Goal: Complete application form

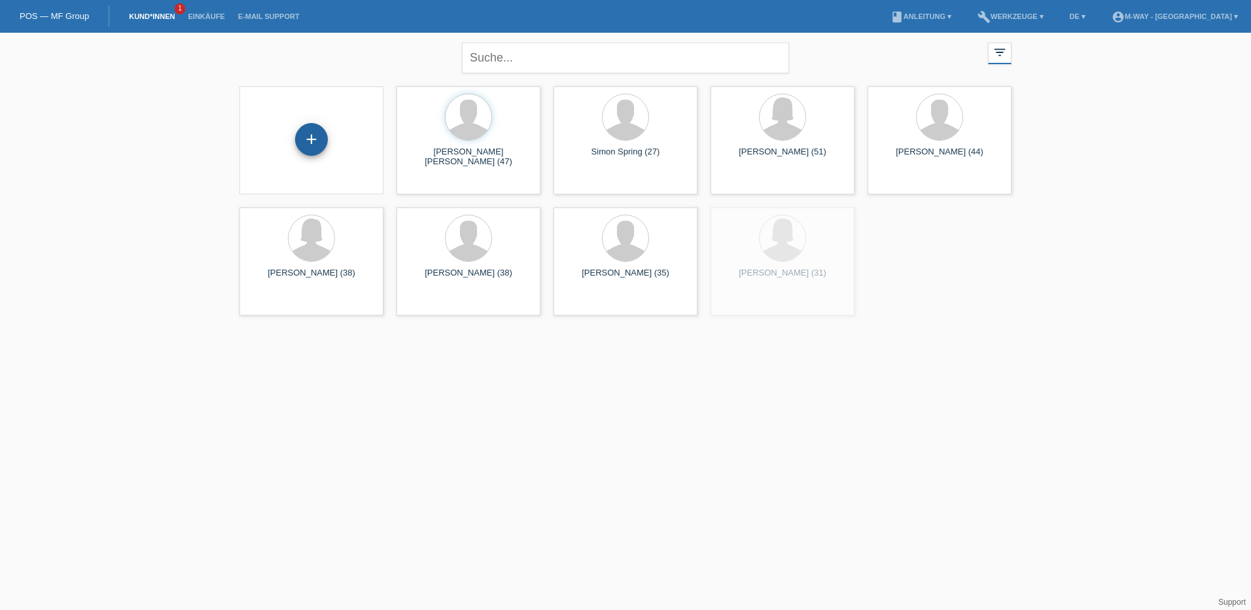
click at [308, 149] on div "+" at bounding box center [311, 139] width 33 height 33
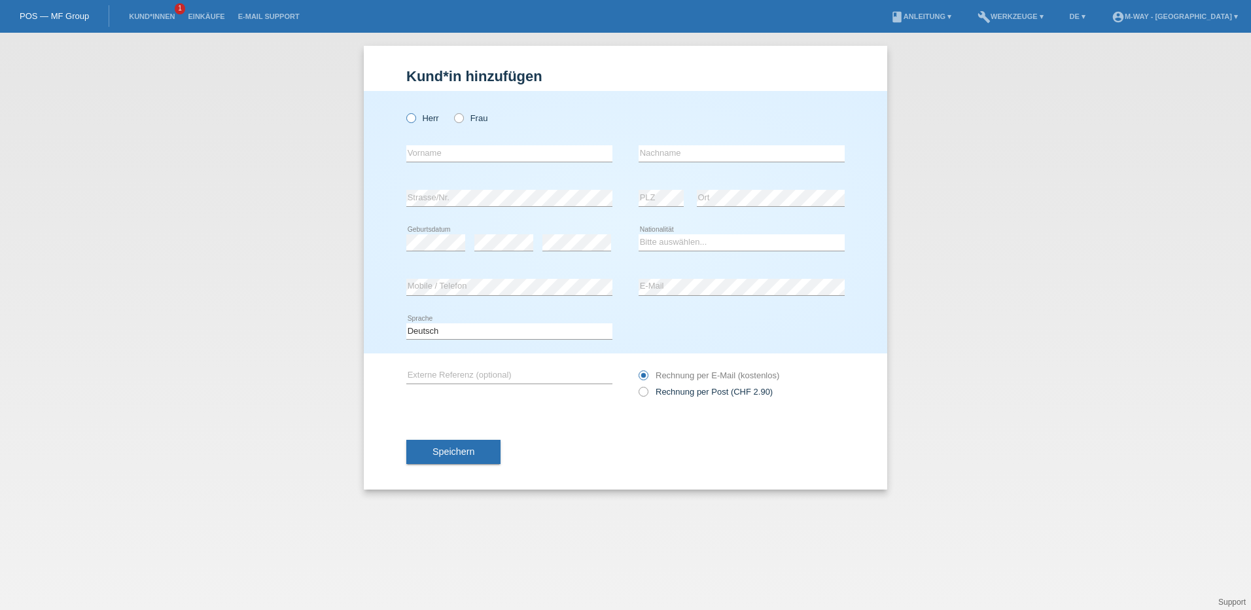
click at [404, 111] on icon at bounding box center [404, 111] width 0 height 0
click at [408, 118] on input "Herr" at bounding box center [410, 117] width 9 height 9
radio input "true"
click at [444, 157] on input "text" at bounding box center [509, 153] width 206 height 16
type input "V"
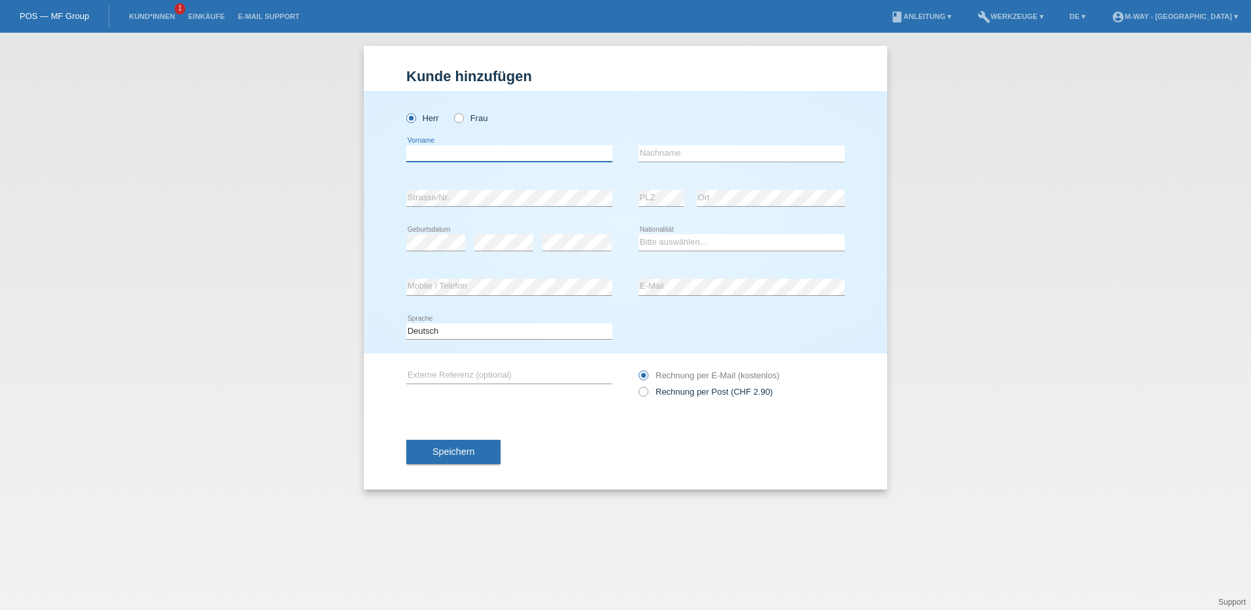
type input "U"
type input "Junior"
type input "d"
click at [466, 154] on input "Junior" at bounding box center [509, 153] width 206 height 16
type input "Junior de [DEMOGRAPHIC_DATA]"
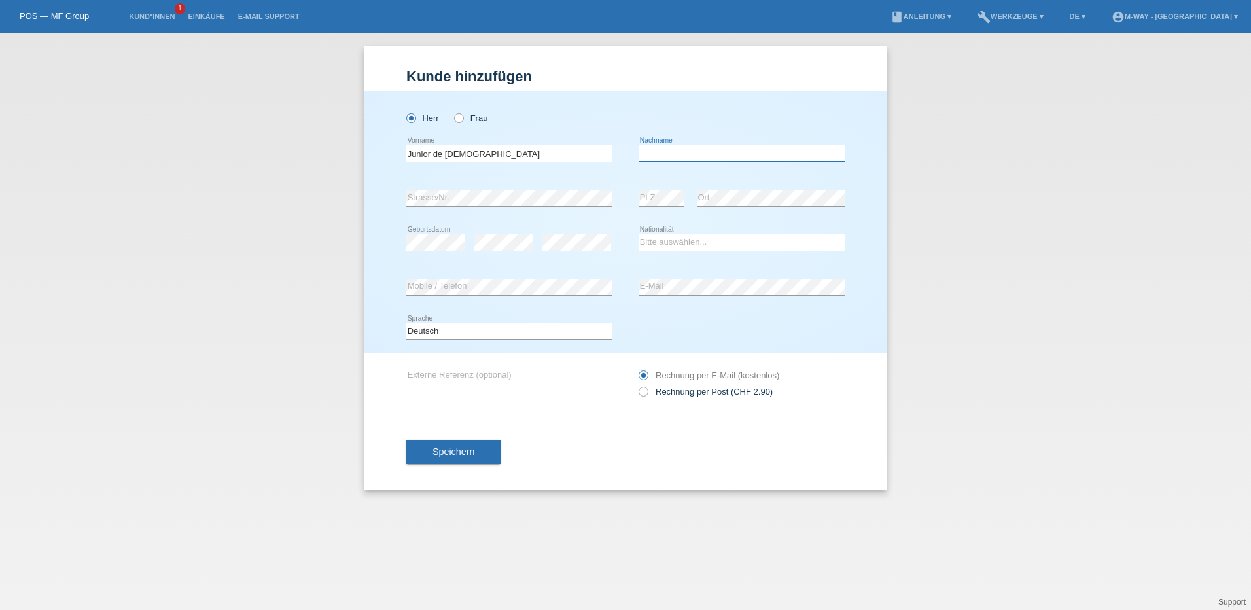
click at [673, 160] on input "text" at bounding box center [742, 153] width 206 height 16
type input "[PERSON_NAME]"
click at [504, 229] on div "error" at bounding box center [503, 243] width 59 height 45
click at [705, 240] on select "Bitte auswählen... Schweiz Deutschland Liechtenstein Österreich ------------ Af…" at bounding box center [742, 242] width 206 height 16
select select "DO"
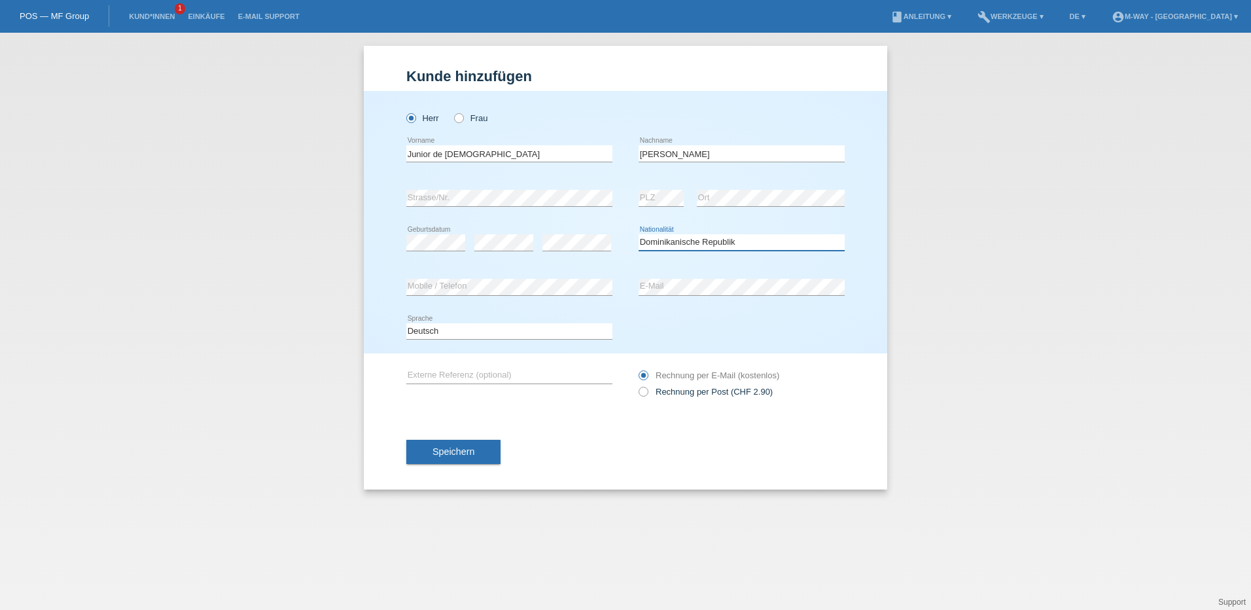
click at [639, 234] on select "Bitte auswählen... Schweiz Deutschland Liechtenstein Österreich ------------ Af…" at bounding box center [742, 242] width 206 height 16
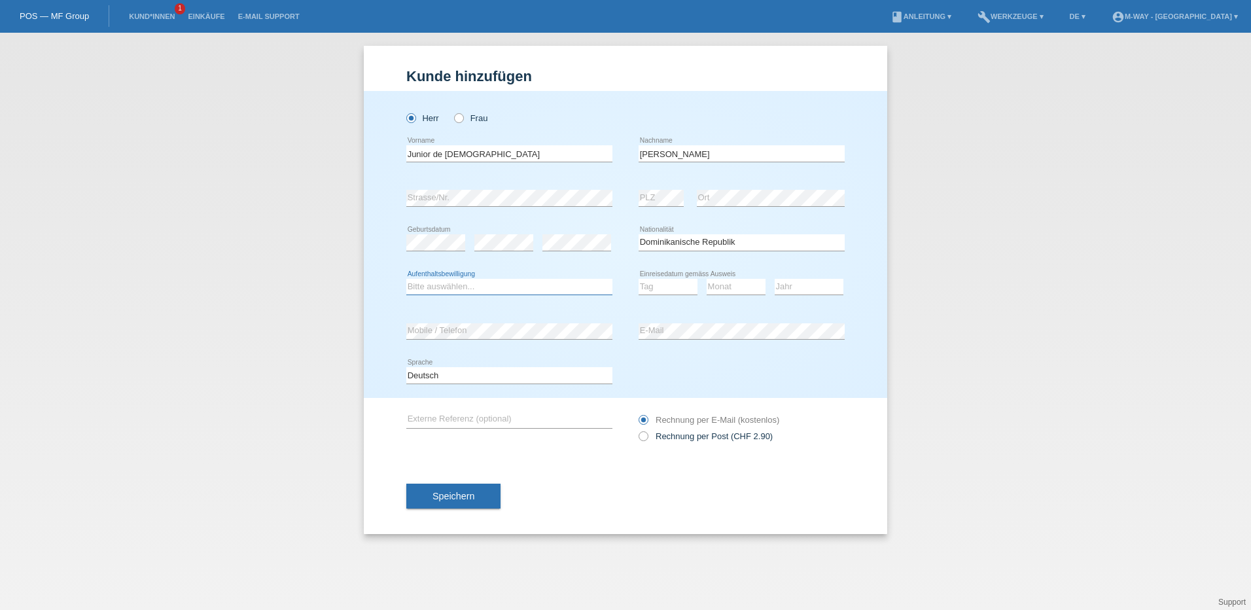
click at [554, 283] on select "Bitte auswählen... C B B - Flüchtlingsstatus Andere" at bounding box center [509, 287] width 206 height 16
select select "B"
click at [406, 279] on select "Bitte auswählen... C B B - Flüchtlingsstatus Andere" at bounding box center [509, 287] width 206 height 16
click at [656, 287] on select "Tag 01 02 03 04 05 06 07 08 09 10 11" at bounding box center [668, 287] width 59 height 16
select select "11"
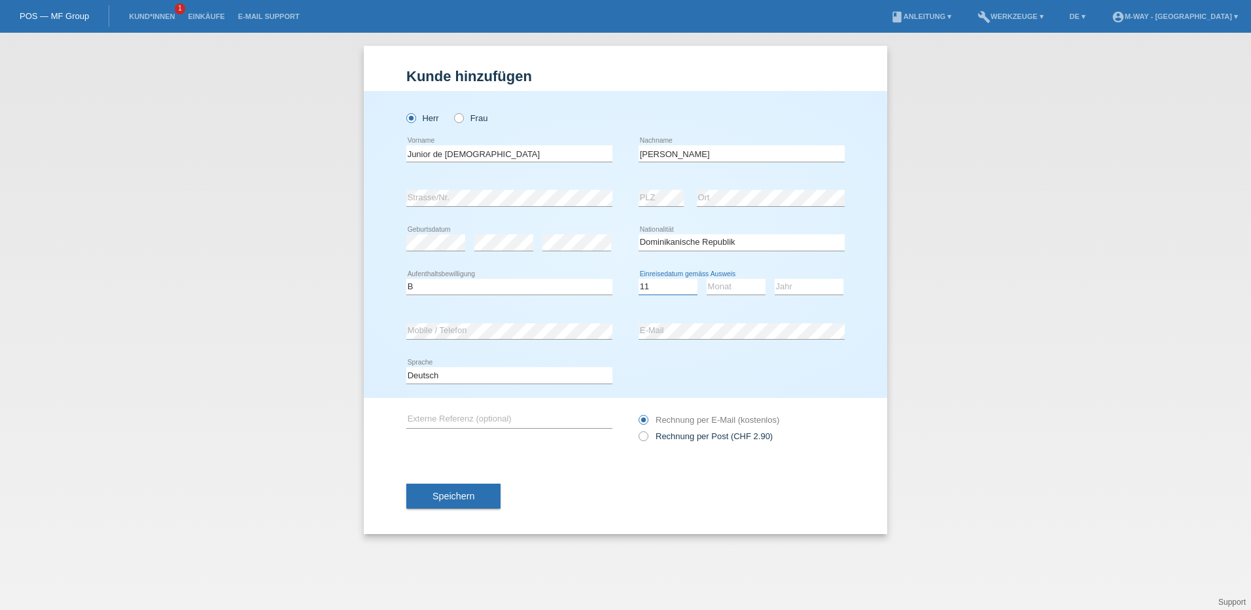
click at [639, 279] on select "Tag 01 02 03 04 05 06 07 08 09 10 11" at bounding box center [668, 287] width 59 height 16
click at [746, 288] on select "Monat 01 02 03 04 05 06 07 08 09 10 11" at bounding box center [736, 287] width 59 height 16
select select "11"
click at [707, 279] on select "Monat 01 02 03 04 05 06 07 08 09 10 11" at bounding box center [736, 287] width 59 height 16
click at [654, 270] on div "Tag 01 02 03 04 05 06 07 08 09 10 11 12 13 14 15 16" at bounding box center [668, 287] width 59 height 45
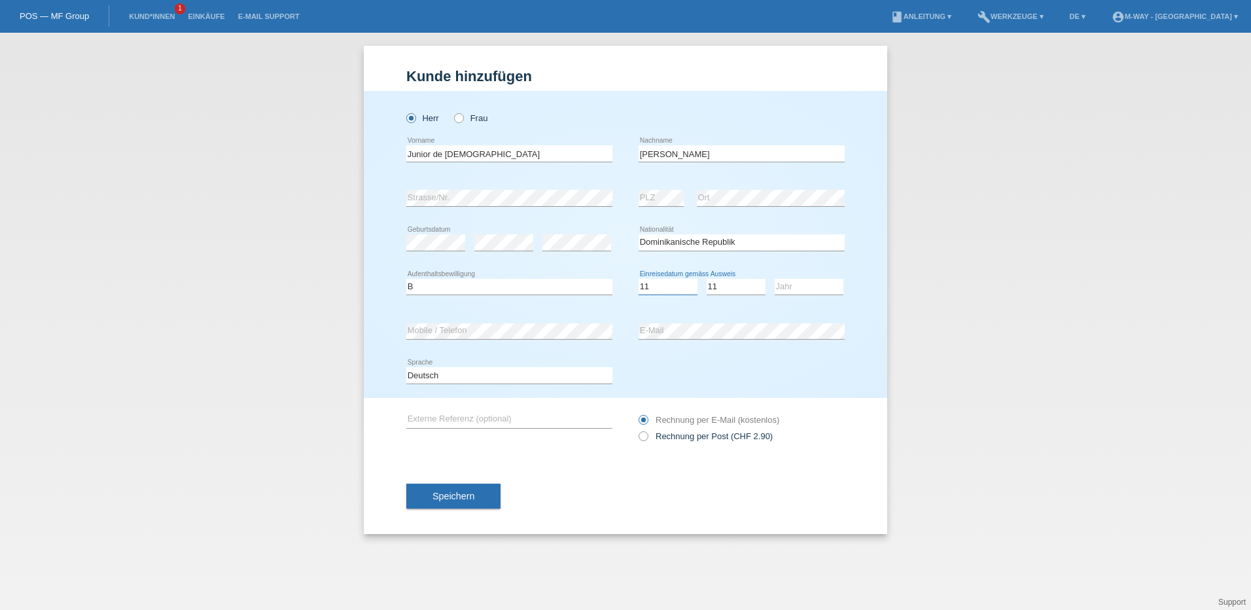
click at [656, 285] on select "Tag 01 02 03 04 05 06 07 08 09 10 11" at bounding box center [668, 287] width 59 height 16
select select "10"
click at [639, 279] on select "Tag 01 02 03 04 05 06 07 08 09 10 11" at bounding box center [668, 287] width 59 height 16
click at [784, 288] on select "Jahr 2025 2024 2023 2022 2021 2020 2019 2018 2017 2016 2015 2014 2013 2012 2011…" at bounding box center [809, 287] width 69 height 16
select select "2022"
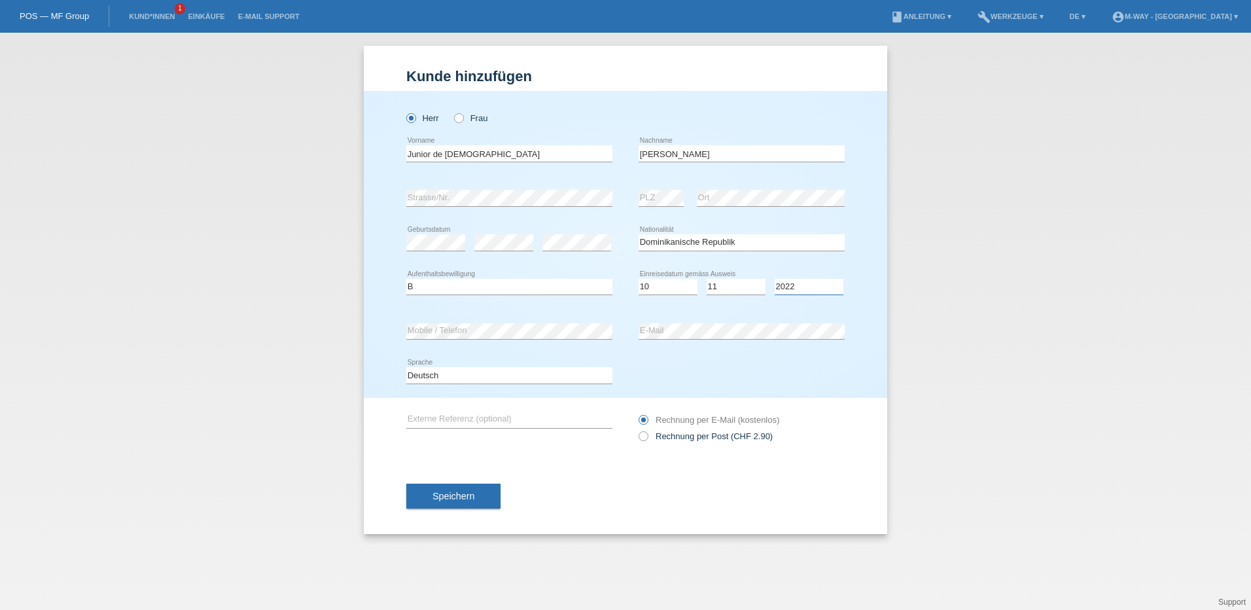
click at [775, 279] on select "Jahr 2025 2024 2023 2022 2021 2020 2019 2018 2017 2016 2015 2014 2013 2012 2011…" at bounding box center [809, 287] width 69 height 16
click at [695, 338] on div "error E-Mail" at bounding box center [742, 331] width 206 height 17
click at [465, 496] on span "Speichern" at bounding box center [454, 496] width 42 height 10
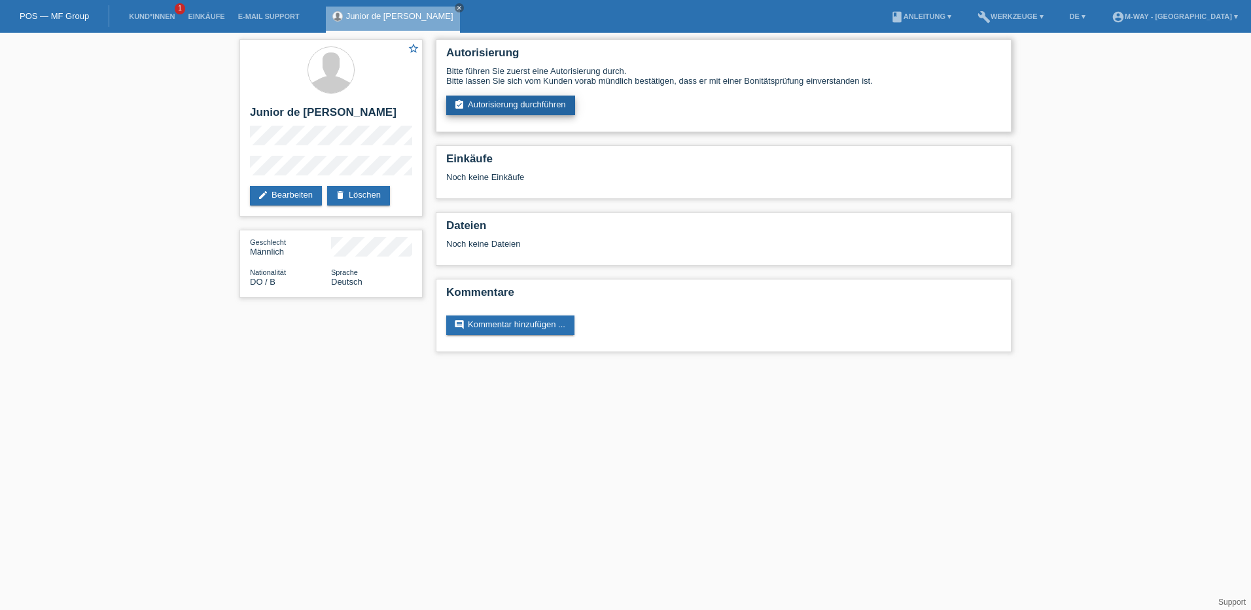
click at [541, 105] on link "assignment_turned_in Autorisierung durchführen" at bounding box center [510, 106] width 129 height 20
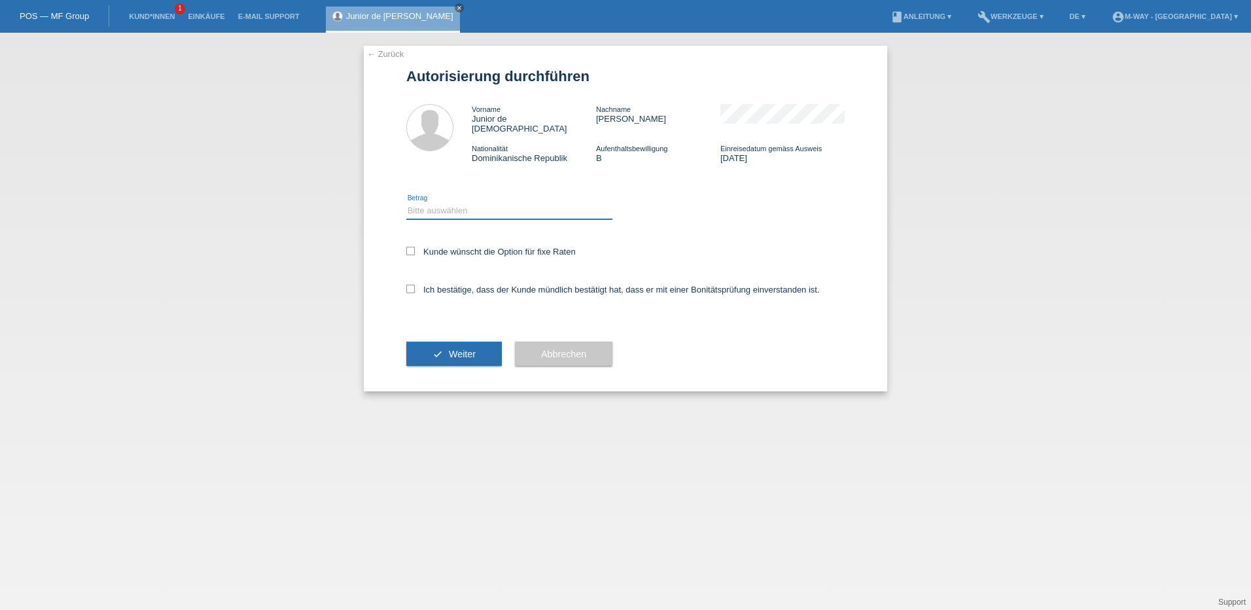
click at [436, 203] on select "Bitte auswählen CHF 1.00 - CHF 499.00 CHF 500.00 - CHF 1'999.00 CHF 2'000.00 - …" at bounding box center [509, 211] width 206 height 16
select select "2"
click at [406, 203] on select "Bitte auswählen CHF 1.00 - CHF 499.00 CHF 500.00 - CHF 1'999.00 CHF 2'000.00 - …" at bounding box center [509, 211] width 206 height 16
click at [413, 247] on icon at bounding box center [410, 251] width 9 height 9
click at [413, 247] on input "Kunde wünscht die Option für fixe Raten" at bounding box center [410, 251] width 9 height 9
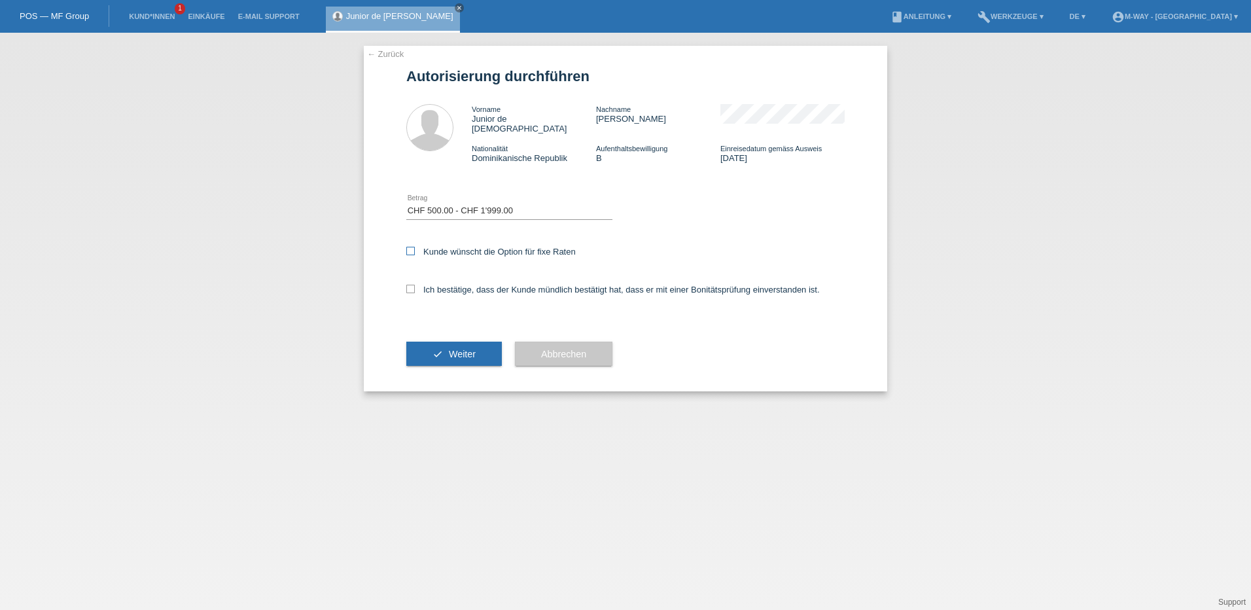
checkbox input "true"
click at [413, 285] on icon at bounding box center [410, 289] width 9 height 9
click at [413, 285] on input "Ich bestätige, dass der Kunde mündlich bestätigt hat, dass er mit einer Bonität…" at bounding box center [410, 289] width 9 height 9
checkbox input "true"
click at [489, 345] on button "check Weiter" at bounding box center [454, 354] width 96 height 25
